Goal: Task Accomplishment & Management: Manage account settings

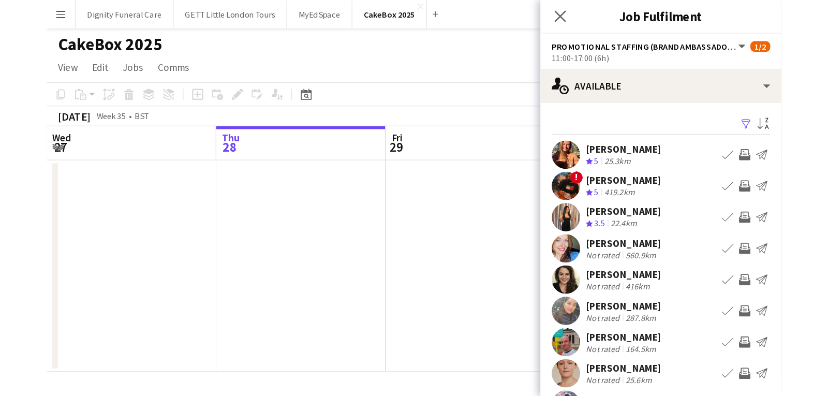
scroll to position [0, 247]
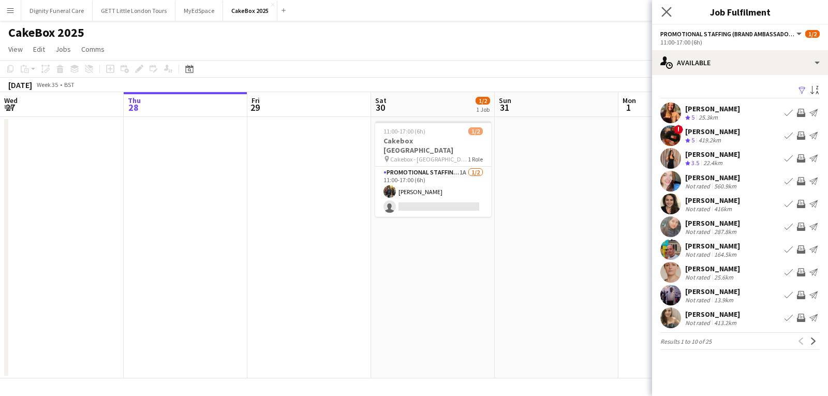
click at [662, 7] on app-icon "Close pop-in" at bounding box center [666, 12] width 15 height 15
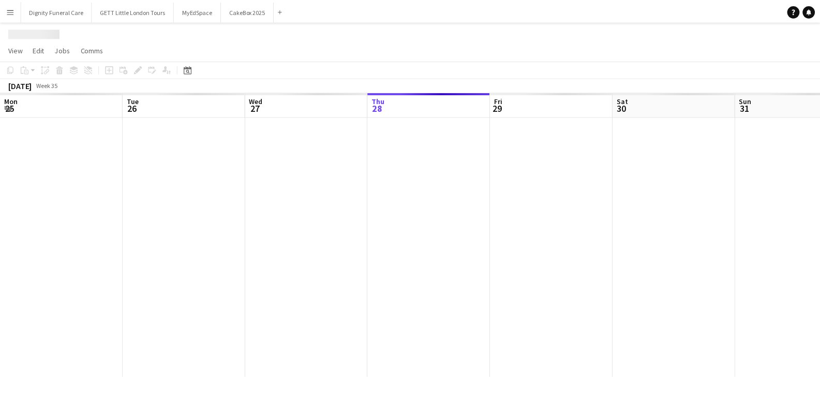
scroll to position [0, 247]
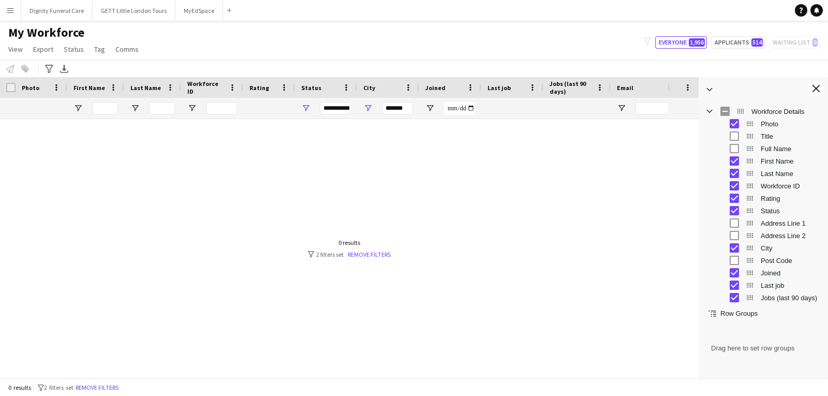
click at [77, 33] on span "My Workforce" at bounding box center [46, 33] width 76 height 16
click at [17, 11] on button "Menu" at bounding box center [10, 10] width 21 height 21
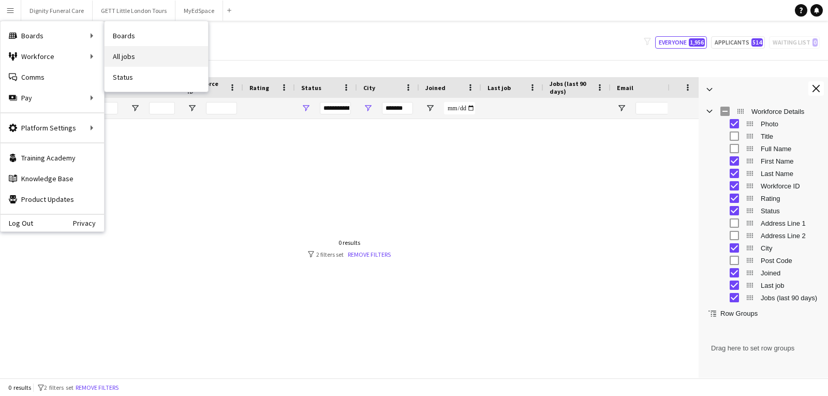
click at [124, 56] on link "All jobs" at bounding box center [156, 56] width 103 height 21
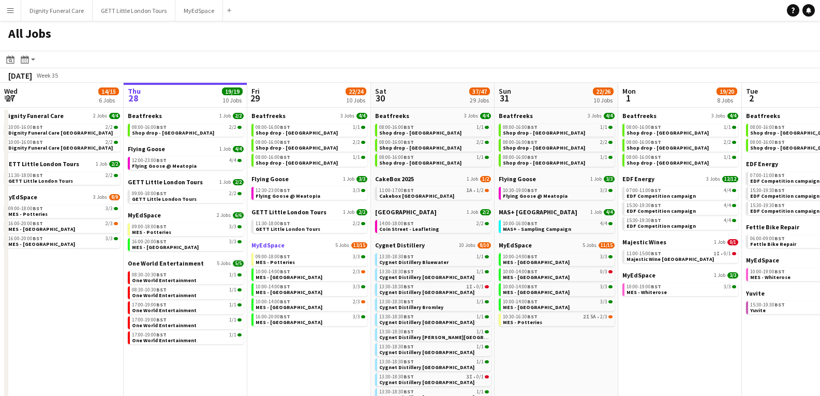
click at [284, 245] on link "MyEdSpace 5 Jobs 13/15" at bounding box center [309, 245] width 116 height 8
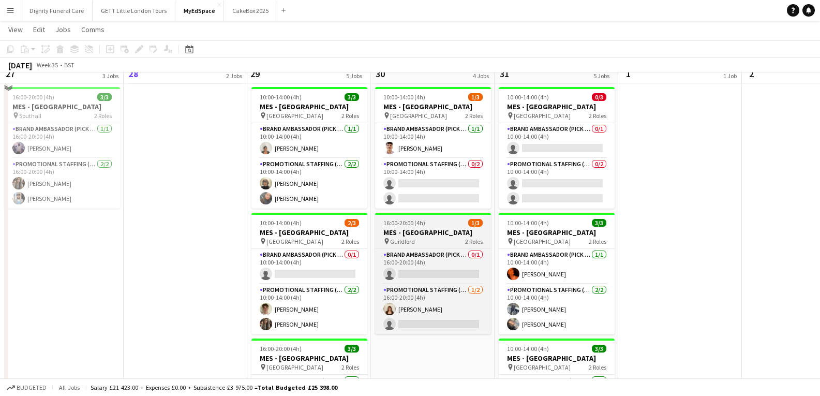
scroll to position [207, 0]
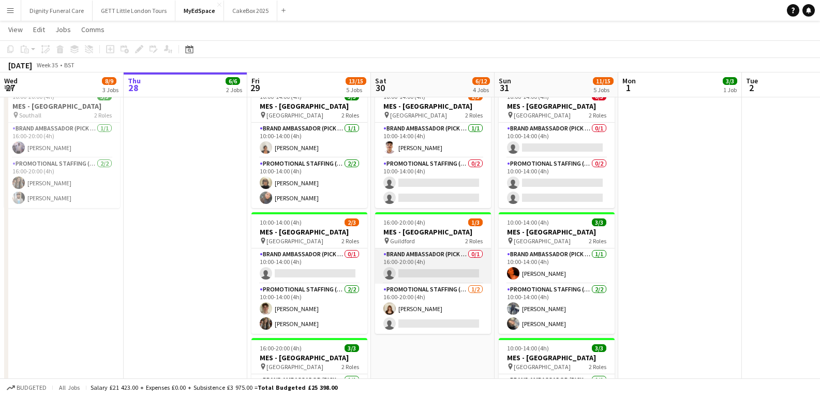
click at [416, 256] on app-card-role "Brand Ambassador (Pick up) 0/1 16:00-20:00 (4h) single-neutral-actions" at bounding box center [433, 265] width 116 height 35
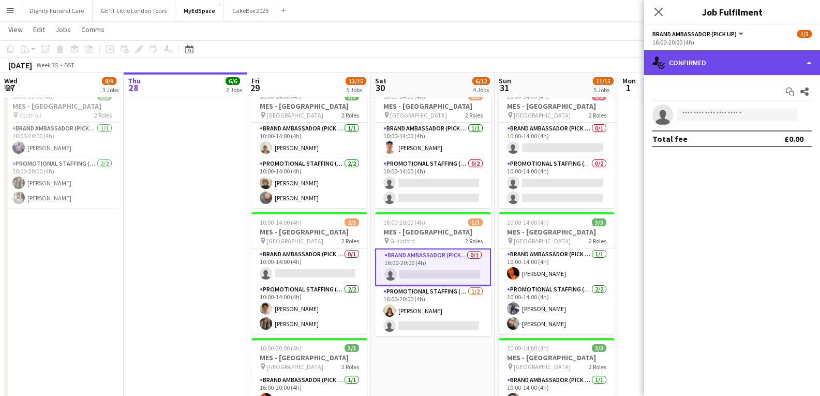
click at [786, 62] on div "single-neutral-actions-check-2 Confirmed" at bounding box center [732, 62] width 176 height 25
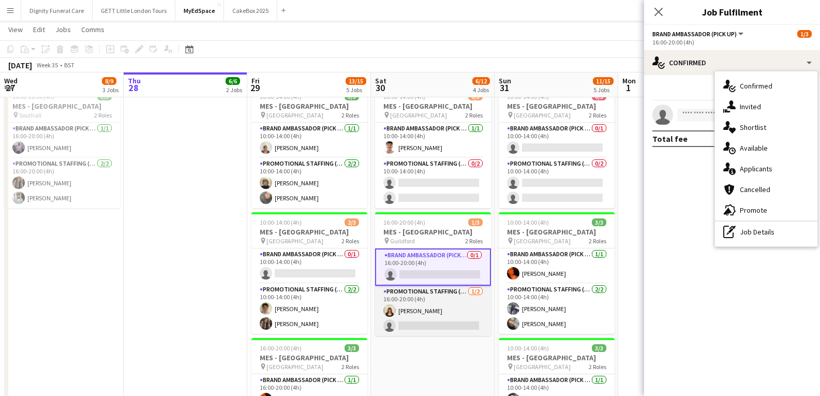
click at [448, 301] on app-card-role "Promotional Staffing (Brand Ambassadors) [DATE] 16:00-20:00 (4h) [PERSON_NAME] …" at bounding box center [433, 311] width 116 height 50
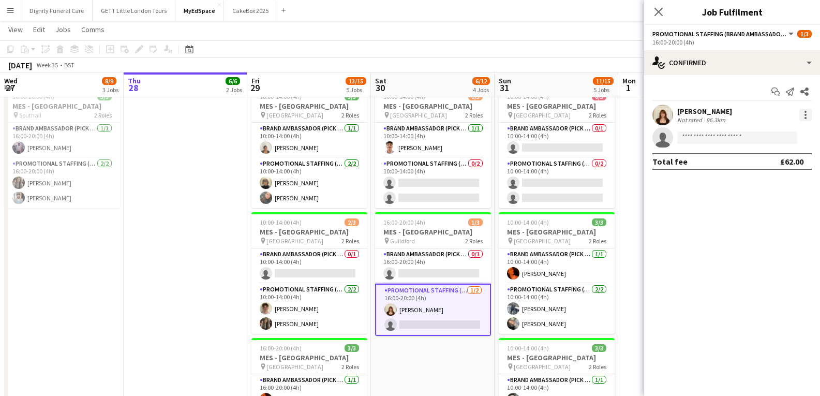
click at [810, 112] on div at bounding box center [805, 115] width 12 height 12
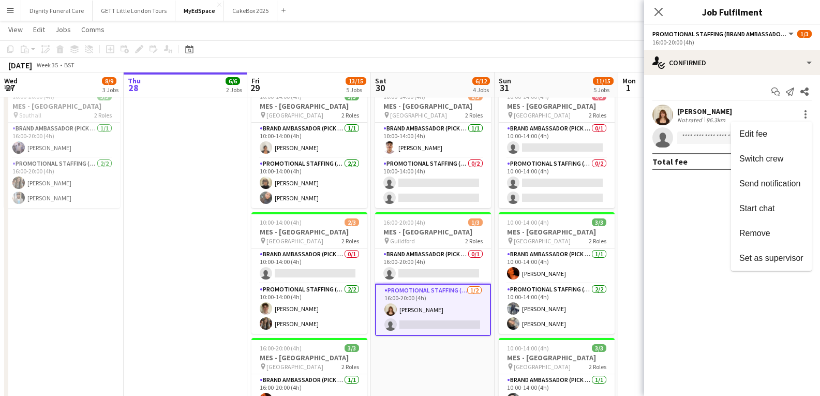
click at [807, 114] on div at bounding box center [410, 198] width 820 height 396
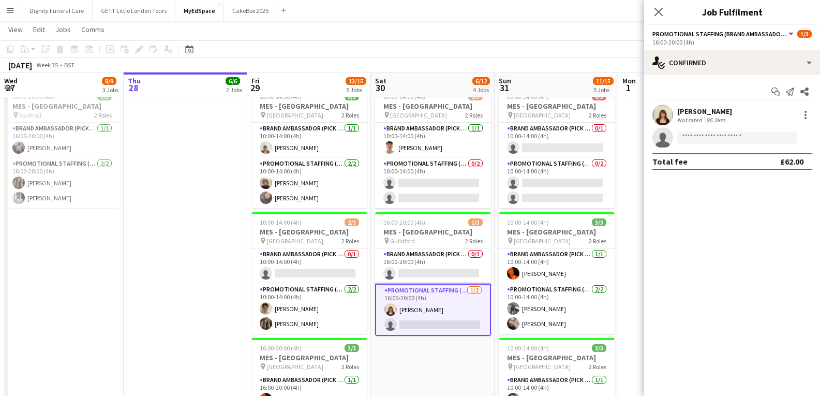
click at [807, 114] on div at bounding box center [805, 115] width 12 height 12
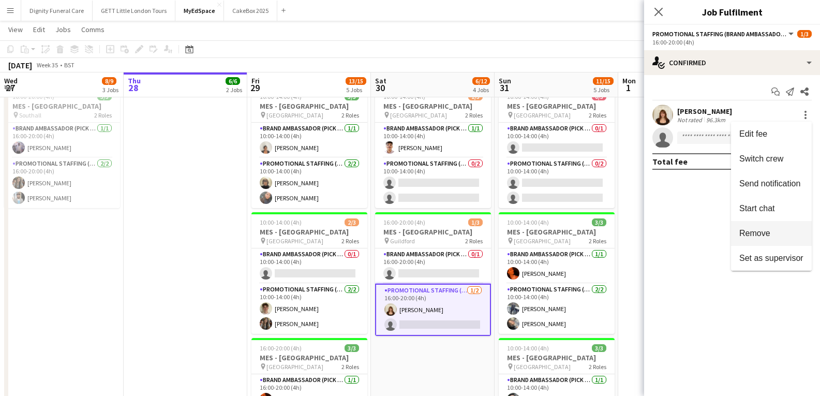
click at [767, 232] on span "Remove" at bounding box center [754, 233] width 31 height 9
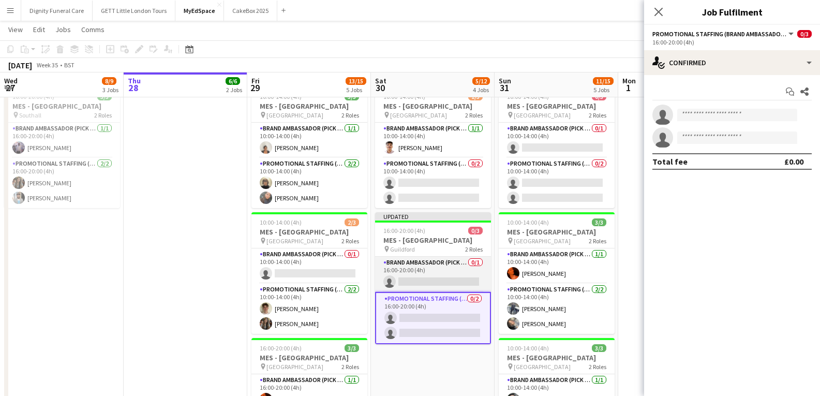
click at [416, 268] on app-card-role "Brand Ambassador (Pick up) 0/1 16:00-20:00 (4h) single-neutral-actions" at bounding box center [433, 274] width 116 height 35
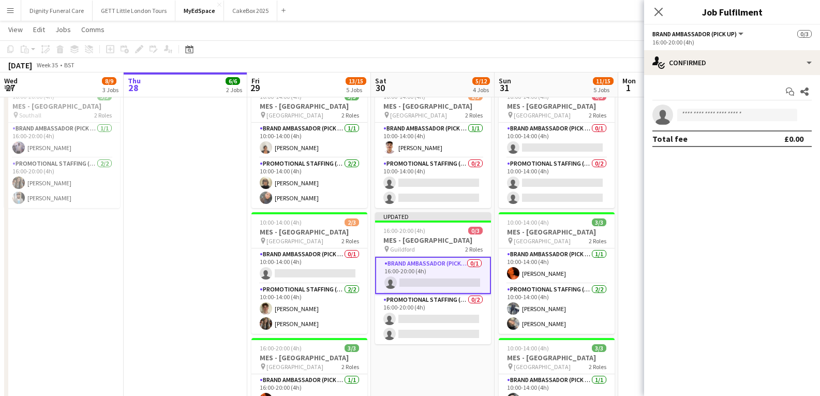
click at [146, 244] on app-date-cell "16:00-20:00 (4h) 3/3 MES - [GEOGRAPHIC_DATA] pin Leeds 2 Roles Brand Ambassador…" at bounding box center [186, 239] width 124 height 564
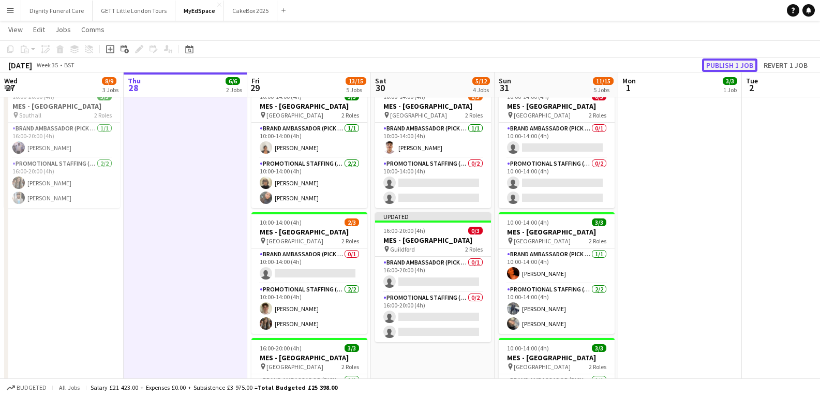
click at [737, 66] on button "Publish 1 job" at bounding box center [729, 64] width 55 height 13
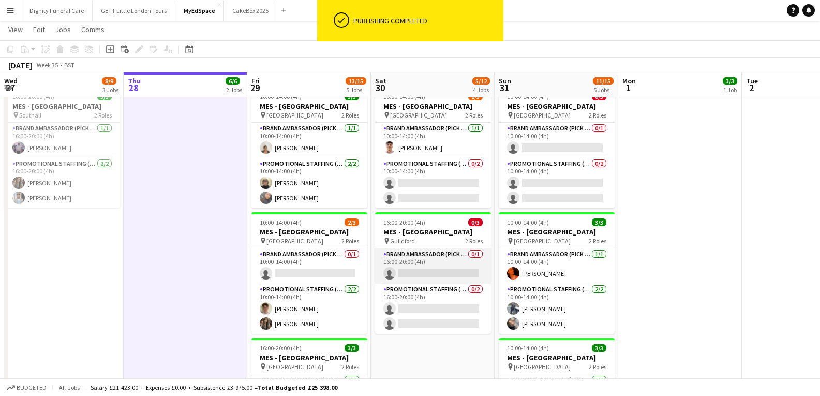
click at [421, 259] on app-card-role "Brand Ambassador (Pick up) 0/1 16:00-20:00 (4h) single-neutral-actions" at bounding box center [433, 265] width 116 height 35
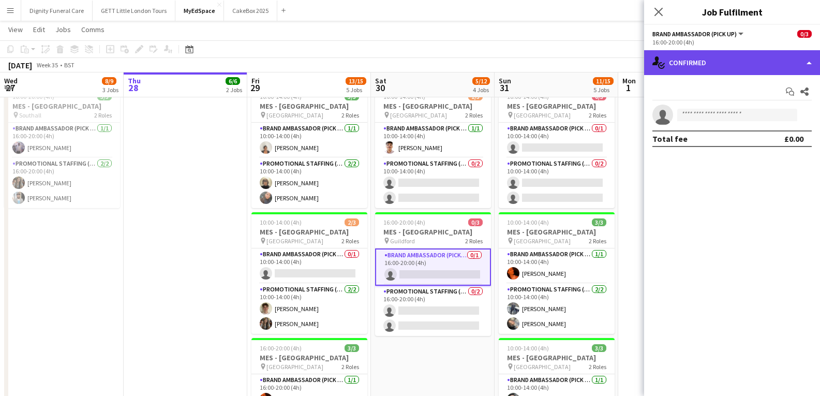
click at [774, 63] on div "single-neutral-actions-check-2 Confirmed" at bounding box center [732, 62] width 176 height 25
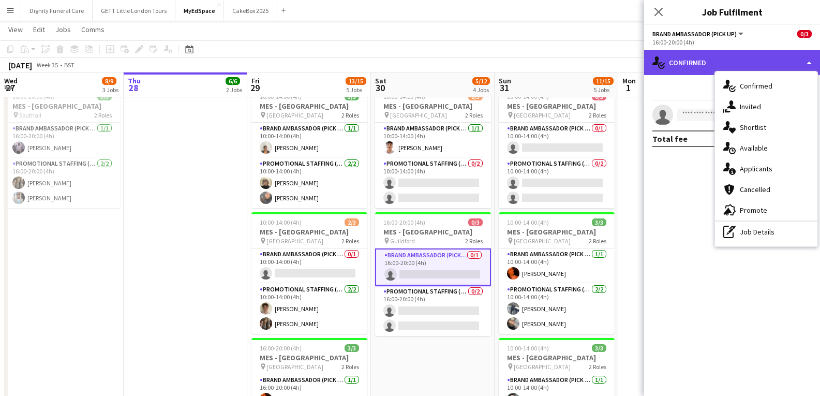
click at [774, 63] on div "single-neutral-actions-check-2 Confirmed" at bounding box center [732, 62] width 176 height 25
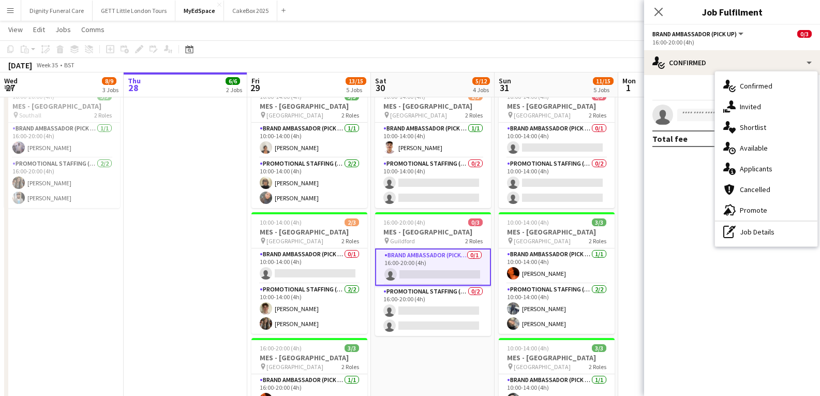
click at [712, 116] on div "single-neutral-actions-check-2 Confirmed single-neutral-actions-check-2 Confirm…" at bounding box center [732, 223] width 176 height 346
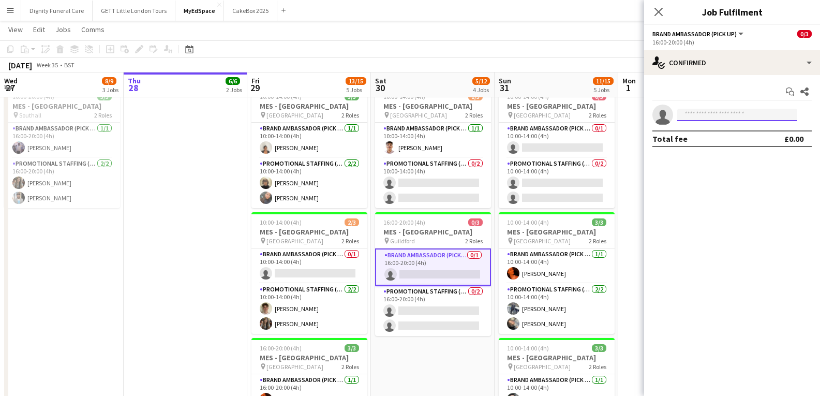
click at [700, 117] on input at bounding box center [737, 115] width 120 height 12
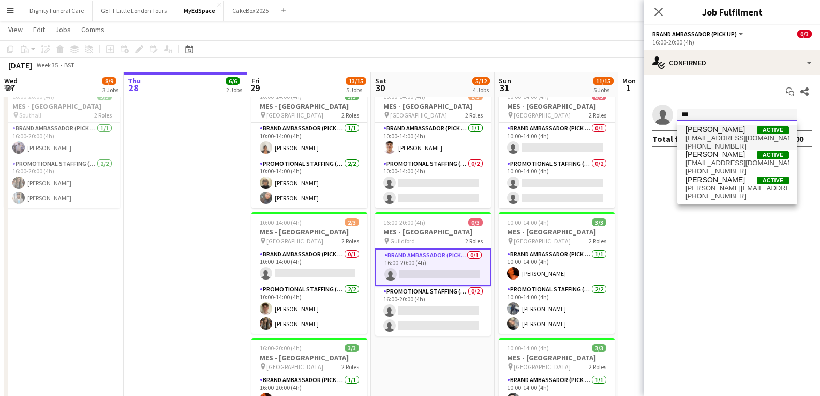
type input "***"
click at [709, 129] on span "[PERSON_NAME]" at bounding box center [715, 129] width 59 height 9
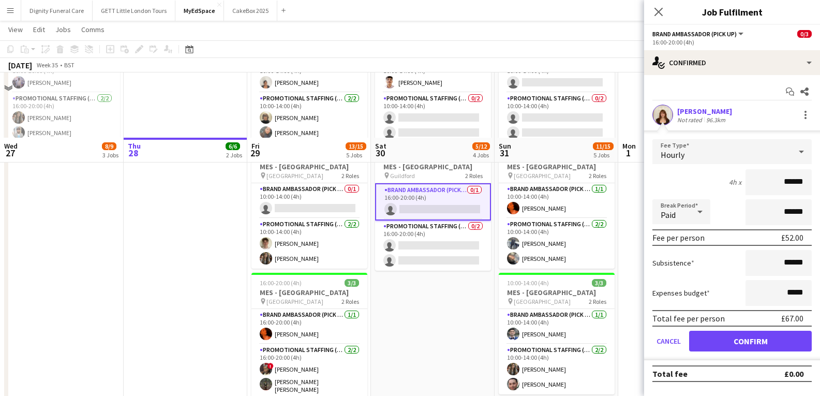
scroll to position [362, 0]
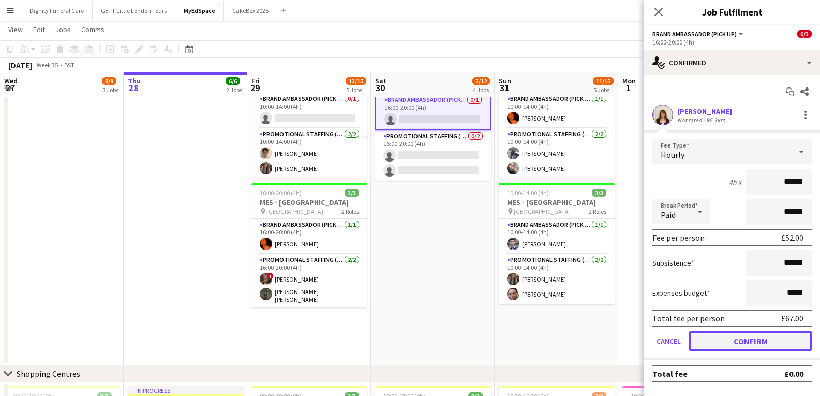
click at [739, 338] on button "Confirm" at bounding box center [750, 341] width 123 height 21
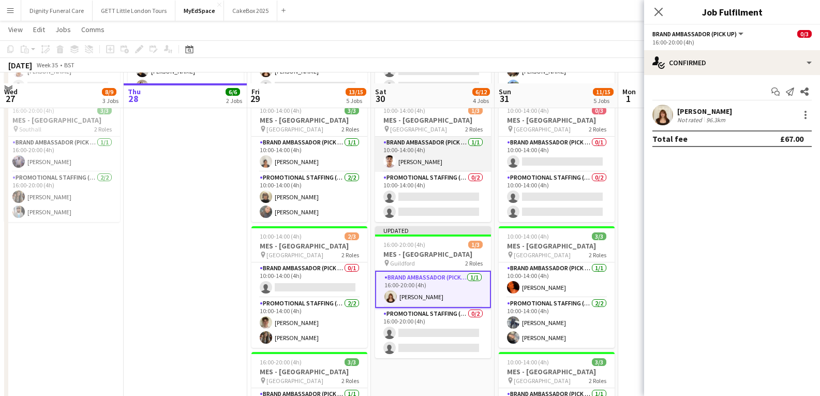
scroll to position [207, 0]
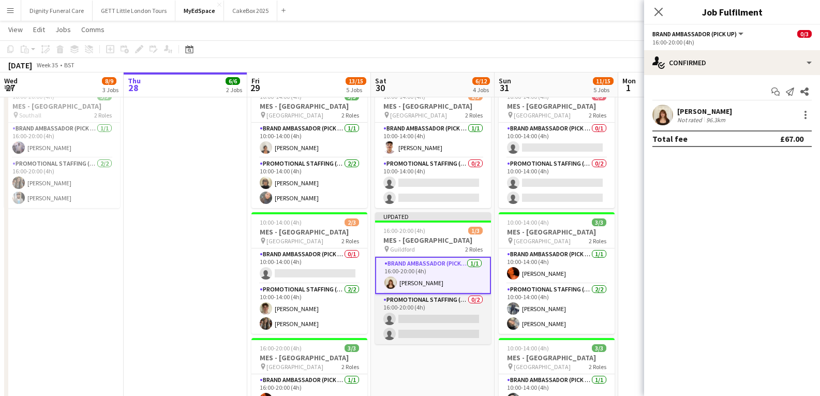
click at [464, 320] on app-card-role "Promotional Staffing (Brand Ambassadors) 0/2 16:00-20:00 (4h) single-neutral-ac…" at bounding box center [433, 319] width 116 height 50
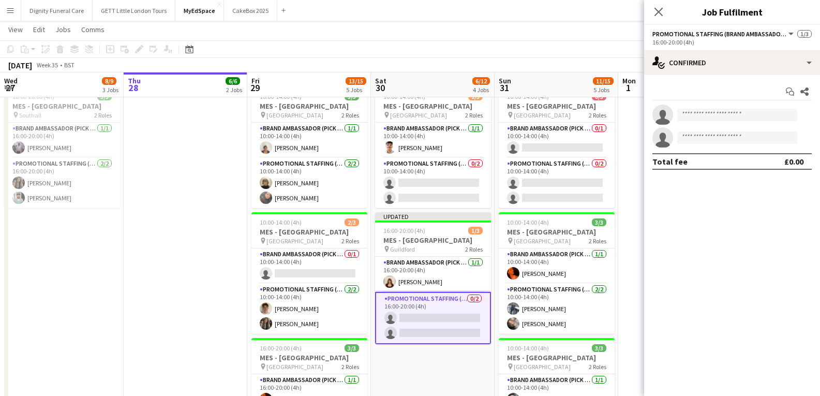
click at [463, 369] on app-date-cell "10:00-14:00 (4h) 1/3 MES - [GEOGRAPHIC_DATA] pin Leeds City Centre 2 Roles Bran…" at bounding box center [433, 239] width 124 height 564
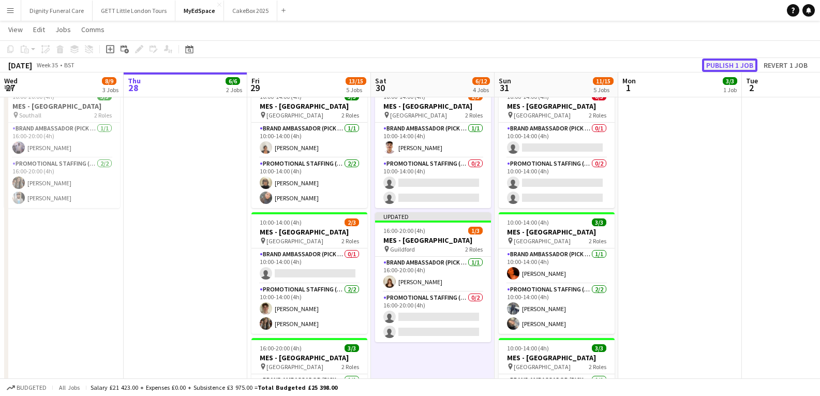
click at [725, 63] on button "Publish 1 job" at bounding box center [729, 64] width 55 height 13
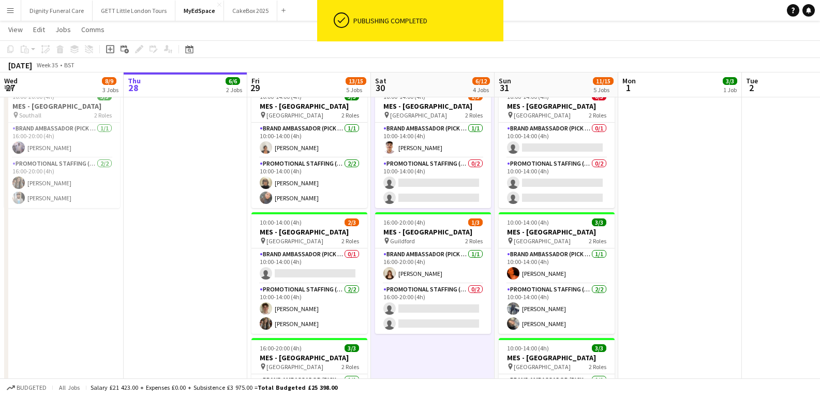
click at [552, 18] on app-navbar "Menu Boards Boards Boards All jobs Status Workforce Workforce My Workforce Recr…" at bounding box center [410, 10] width 820 height 21
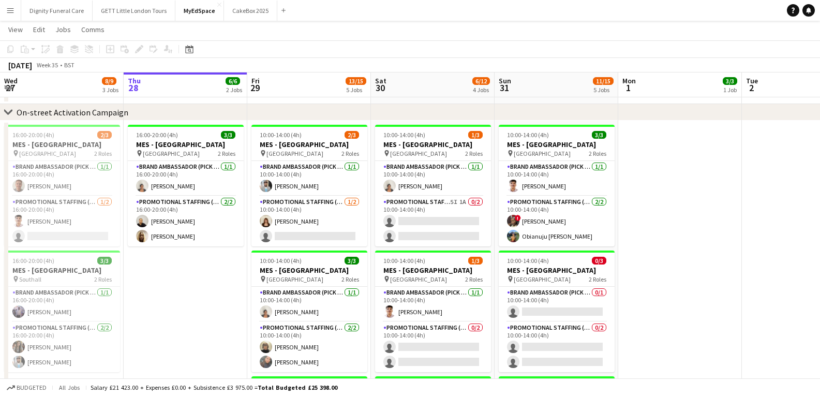
scroll to position [44, 0]
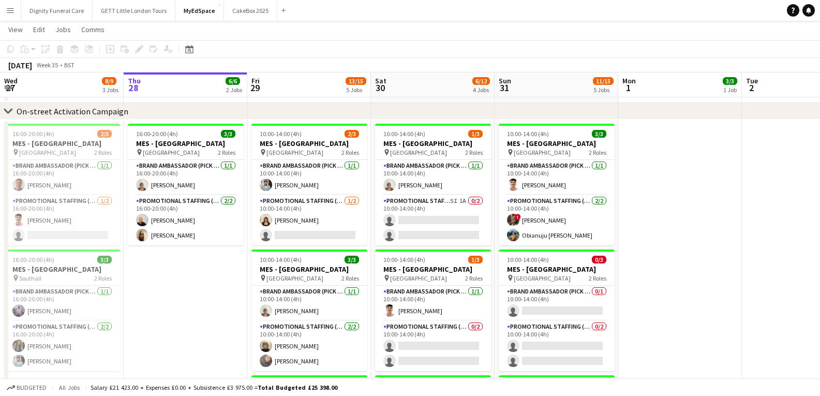
click at [10, 5] on button "Menu" at bounding box center [10, 10] width 21 height 21
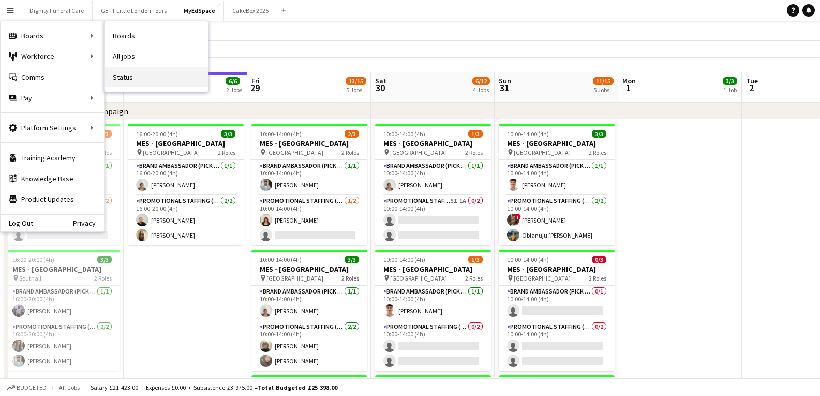
click at [125, 76] on link "Status" at bounding box center [156, 77] width 103 height 21
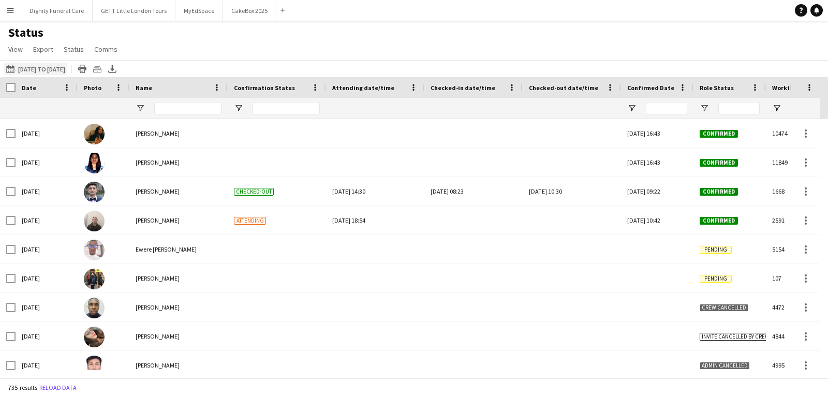
click at [66, 67] on button "[DATE] to [DATE] [DATE] to [DATE]" at bounding box center [35, 69] width 63 height 12
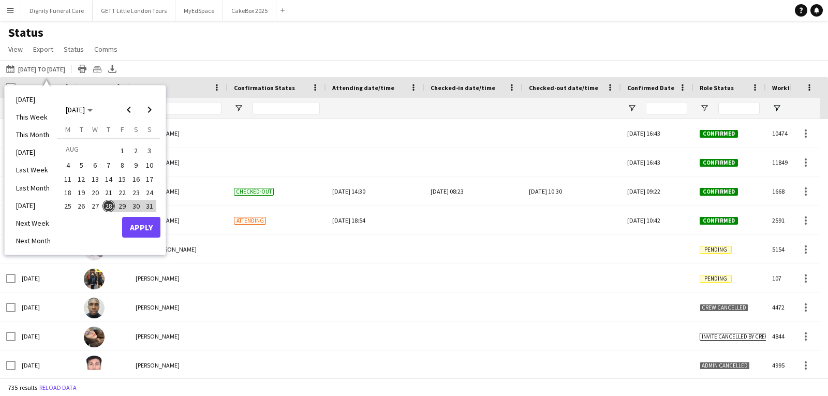
click at [70, 196] on span "18" at bounding box center [68, 192] width 12 height 12
click at [151, 193] on span "24" at bounding box center [149, 192] width 12 height 12
click at [132, 230] on button "Apply" at bounding box center [141, 227] width 38 height 21
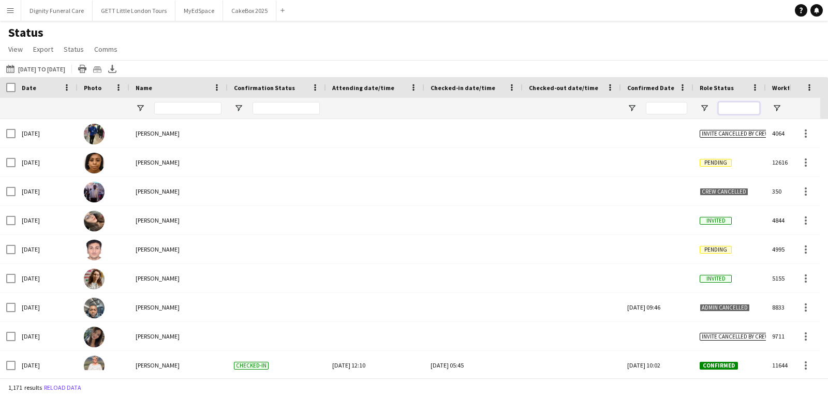
click at [740, 104] on input "Role Status Filter Input" at bounding box center [738, 108] width 41 height 12
type input "*********"
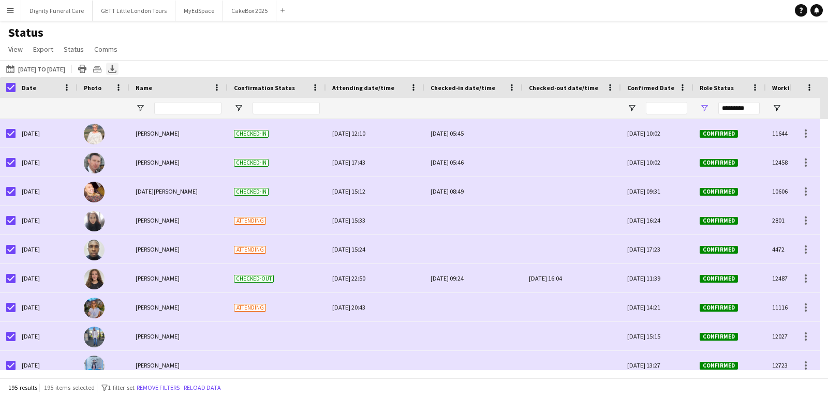
click at [116, 69] on icon "Export XLSX" at bounding box center [112, 69] width 8 height 8
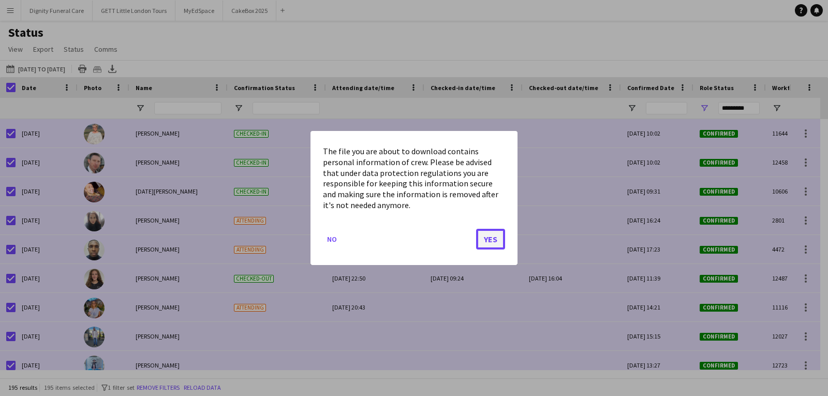
click at [488, 249] on button "Yes" at bounding box center [490, 239] width 29 height 21
